Goal: Information Seeking & Learning: Learn about a topic

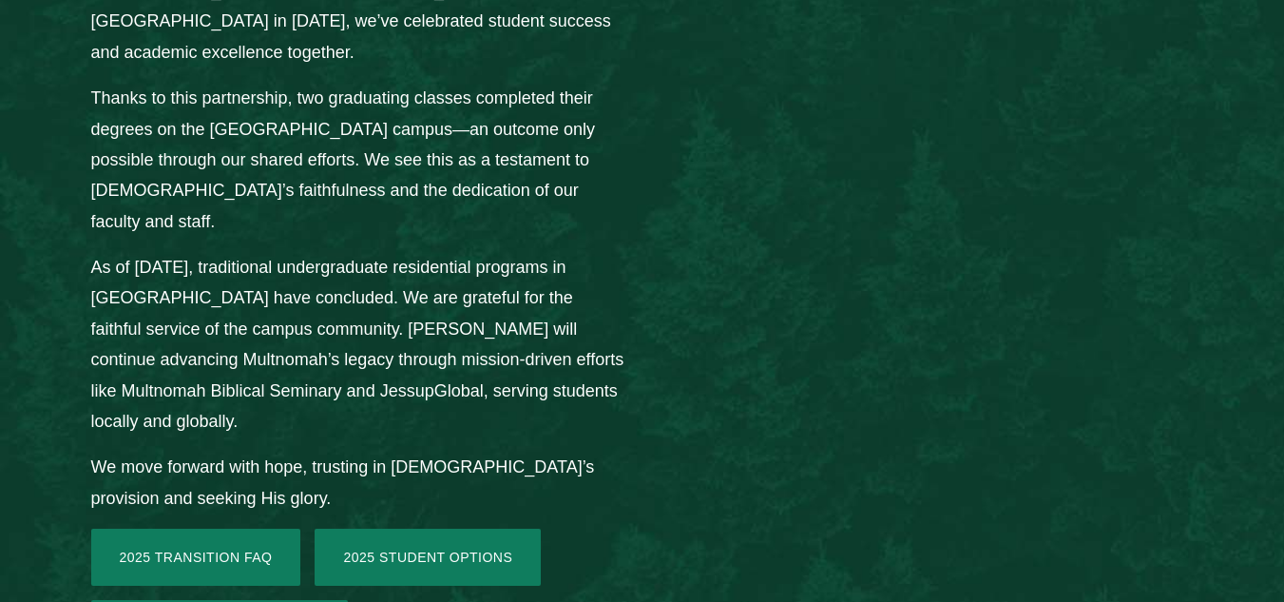
scroll to position [2726, 0]
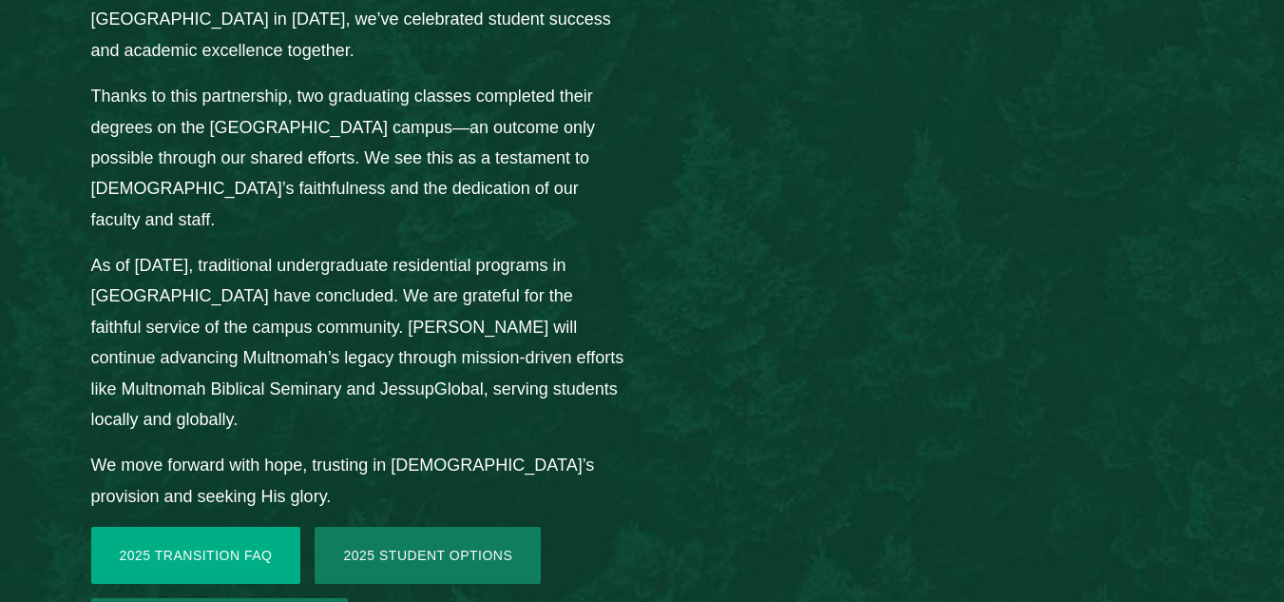
click at [160, 527] on link "2025 Transition FAQ" at bounding box center [196, 555] width 210 height 57
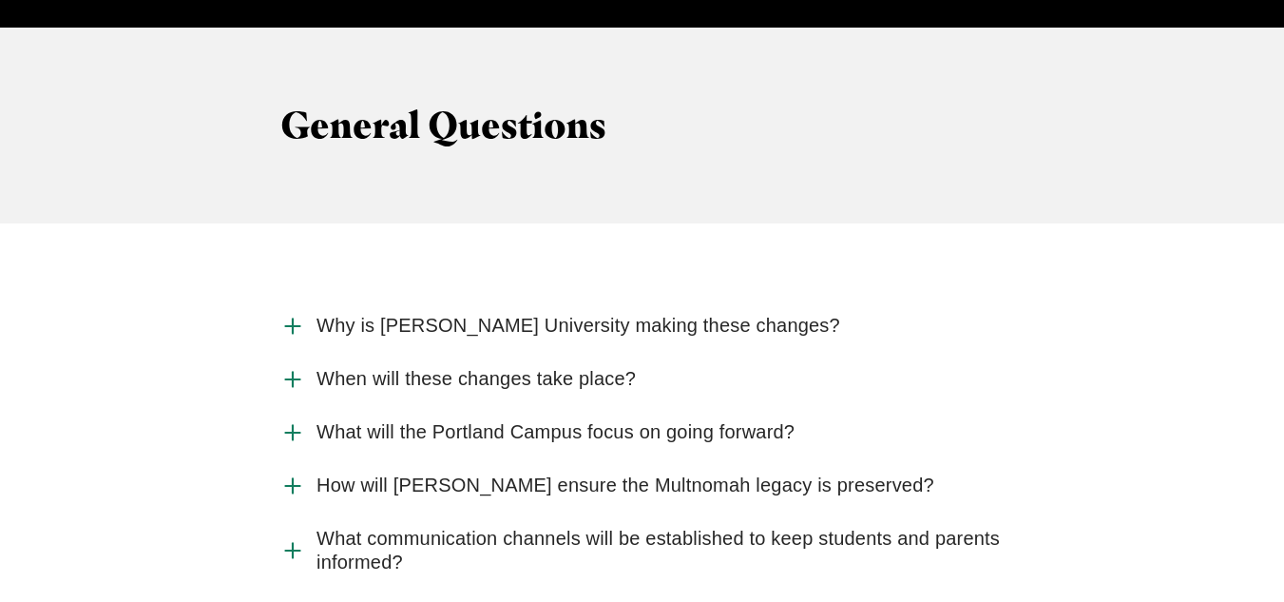
scroll to position [1962, 0]
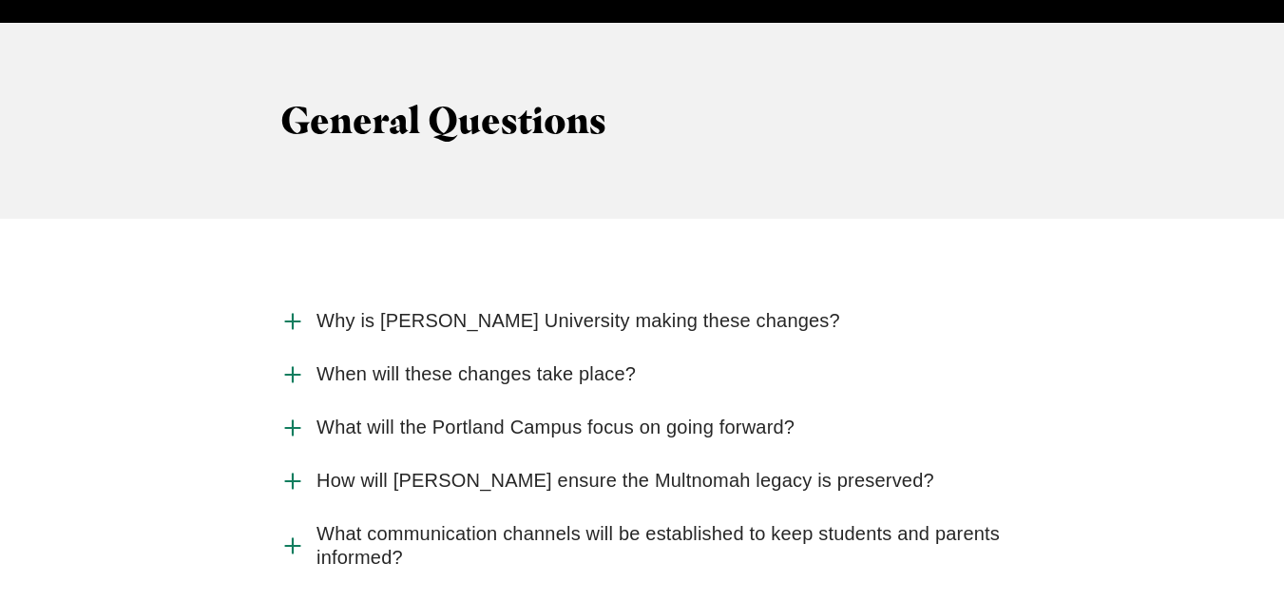
click at [444, 415] on span "What will the Portland Campus focus on going forward?" at bounding box center [556, 427] width 478 height 24
click at [0, 0] on input "What will the Portland Campus focus on going forward?" at bounding box center [0, 0] width 0 height 0
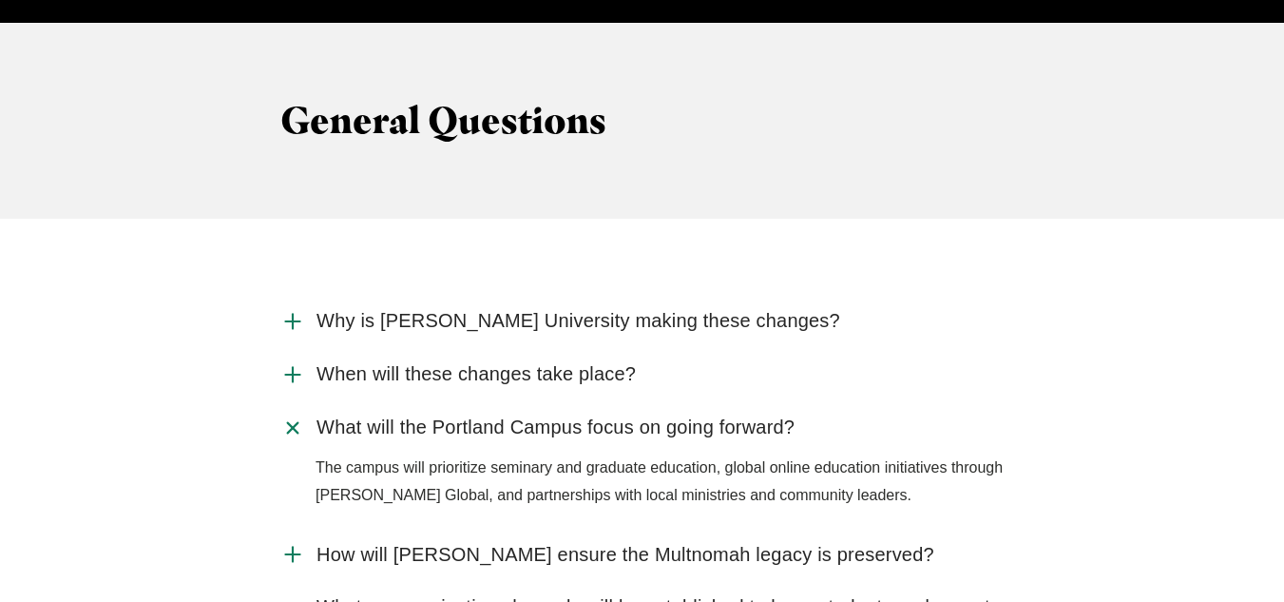
click at [788, 543] on span "How will Jessup ensure the Multnomah legacy is preserved?" at bounding box center [626, 555] width 618 height 24
click at [0, 0] on input "How will Jessup ensure the Multnomah legacy is preserved?" at bounding box center [0, 0] width 0 height 0
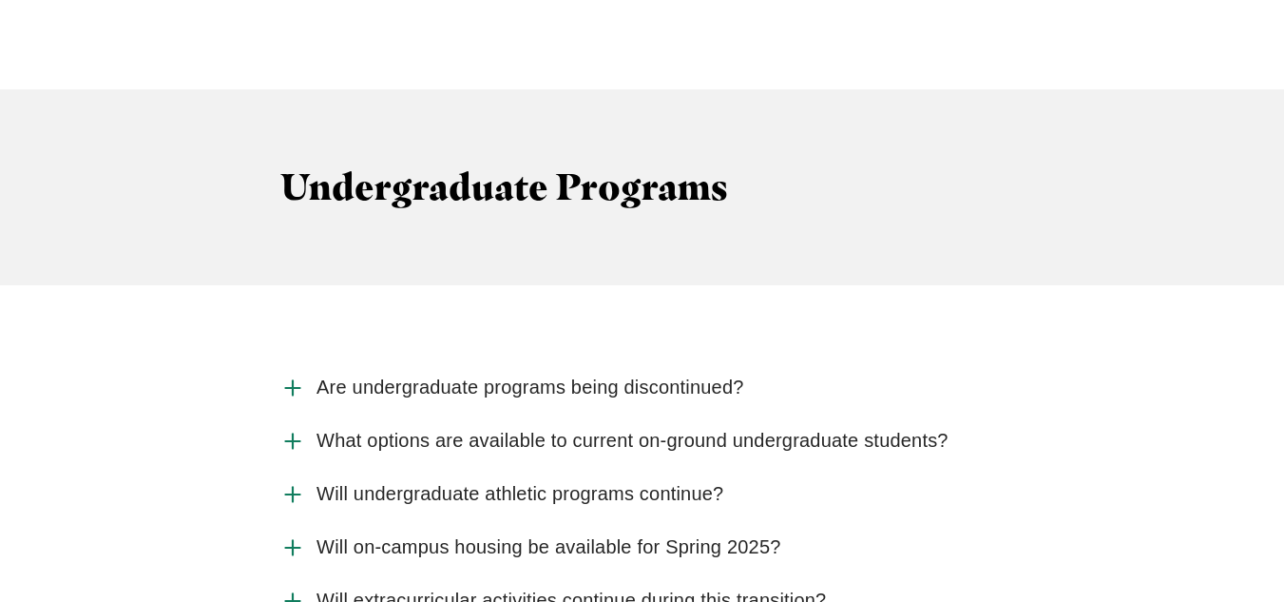
scroll to position [2710, 0]
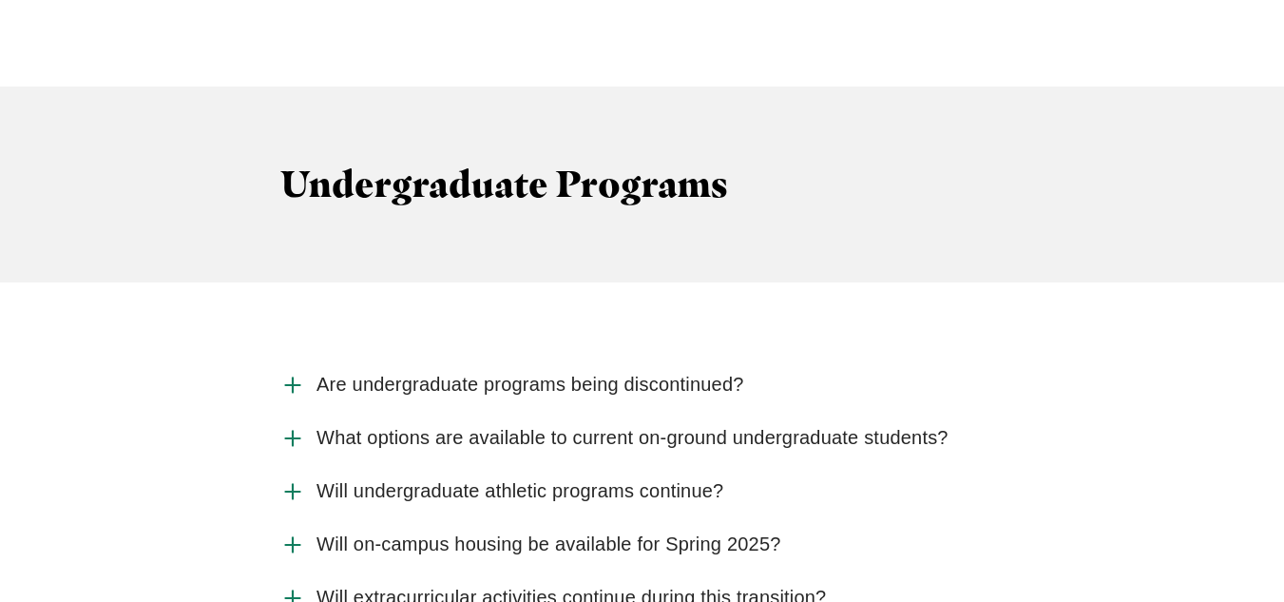
click at [497, 373] on span "Are undergraduate programs being discontinued?" at bounding box center [531, 385] width 428 height 24
click at [0, 0] on input "Are undergraduate programs being discontinued?" at bounding box center [0, 0] width 0 height 0
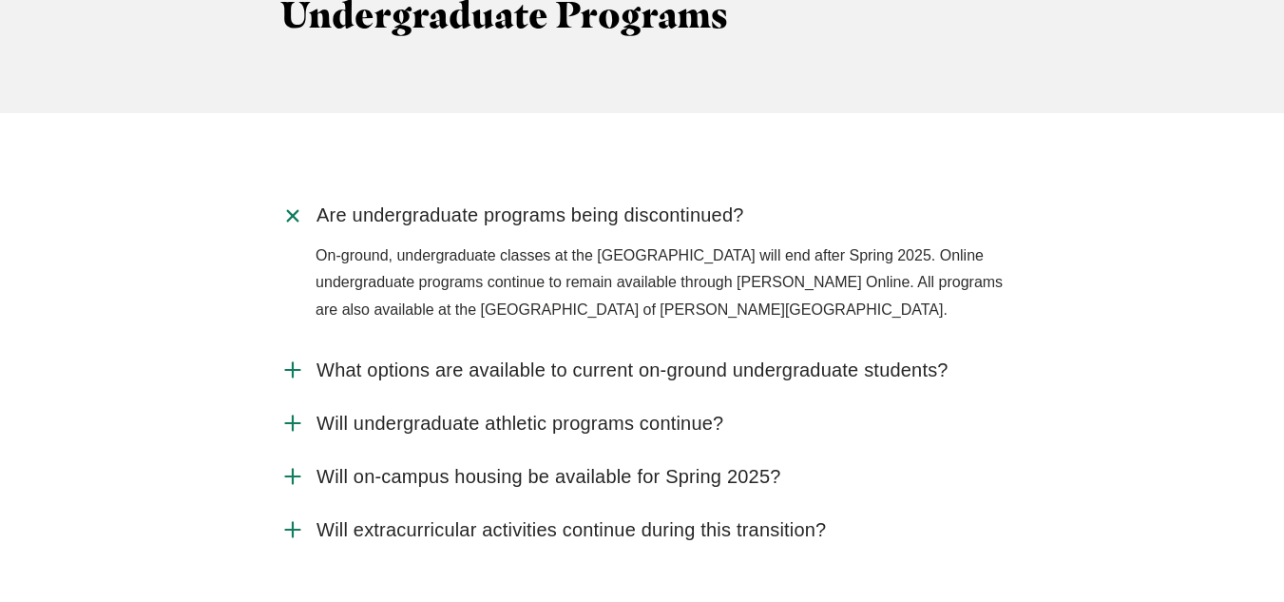
scroll to position [2905, 0]
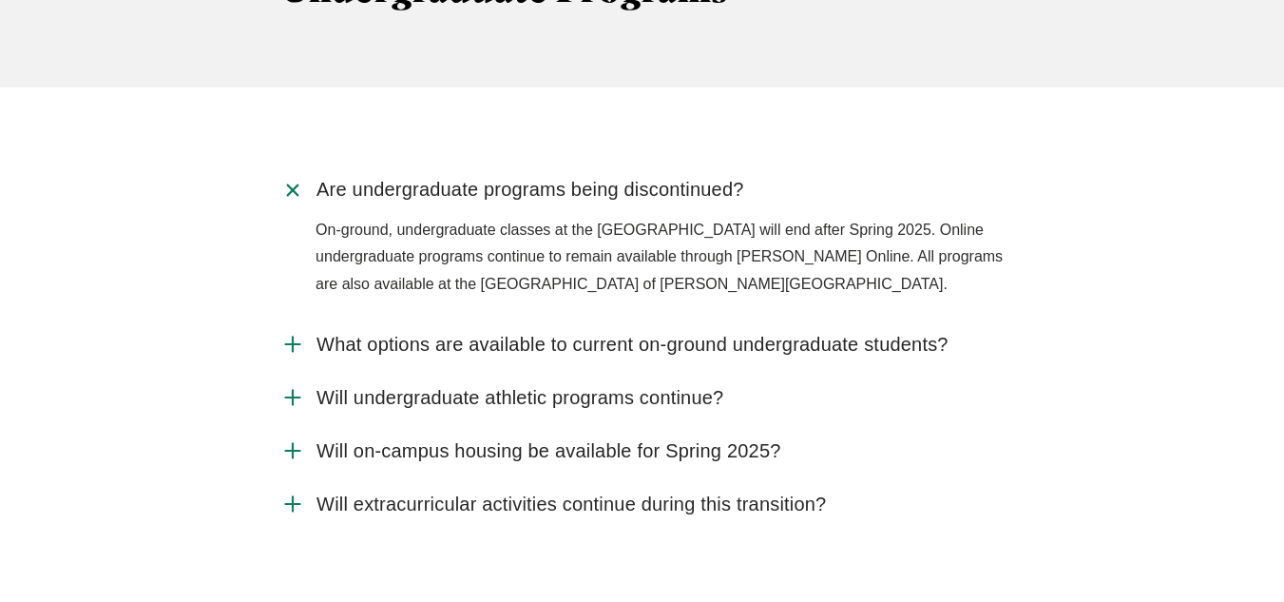
click at [1143, 495] on div "Are undergraduate programs being discontinued? On-ground, undergraduate classes…" at bounding box center [642, 346] width 1284 height 519
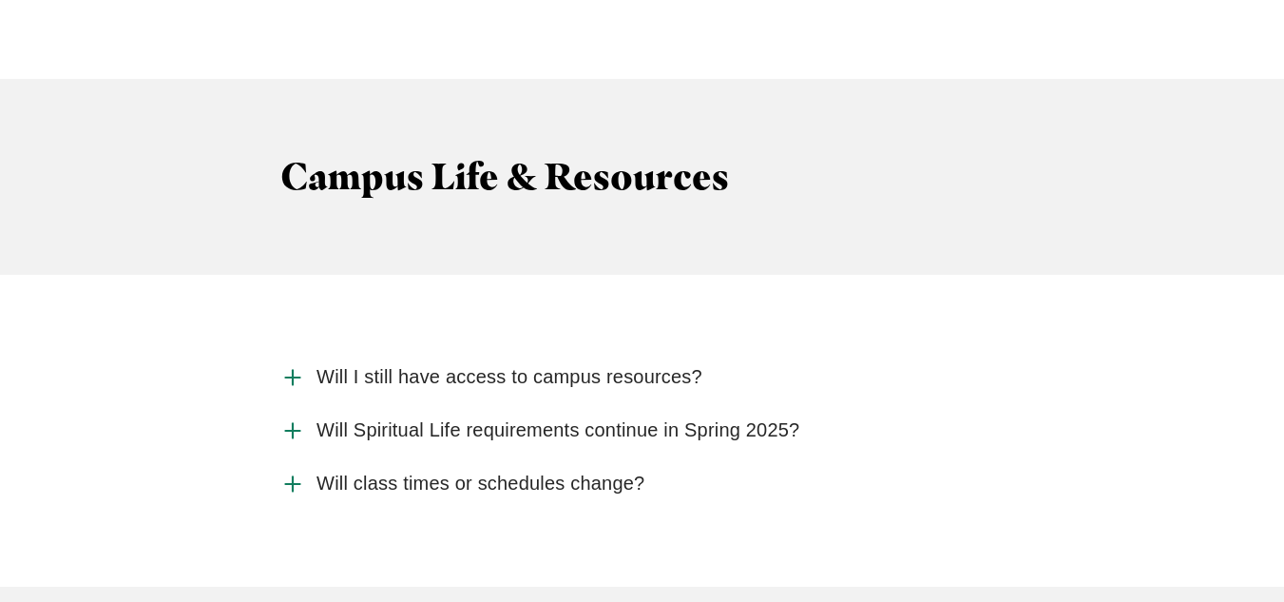
scroll to position [4903, 0]
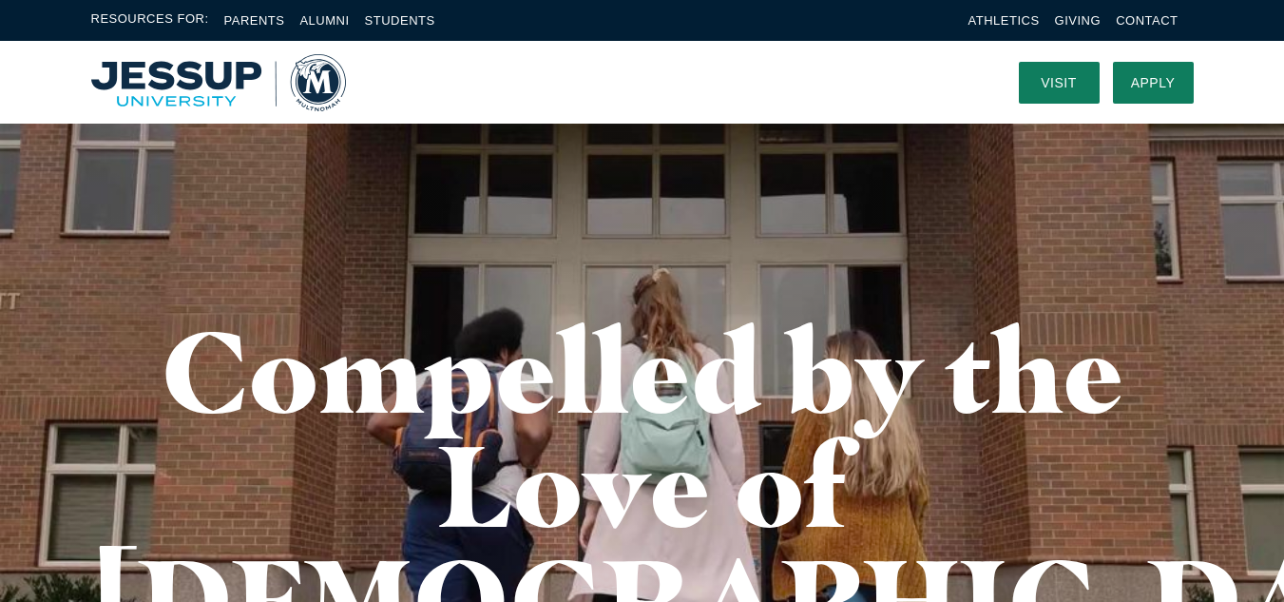
scroll to position [526, 0]
